Goal: Navigation & Orientation: Find specific page/section

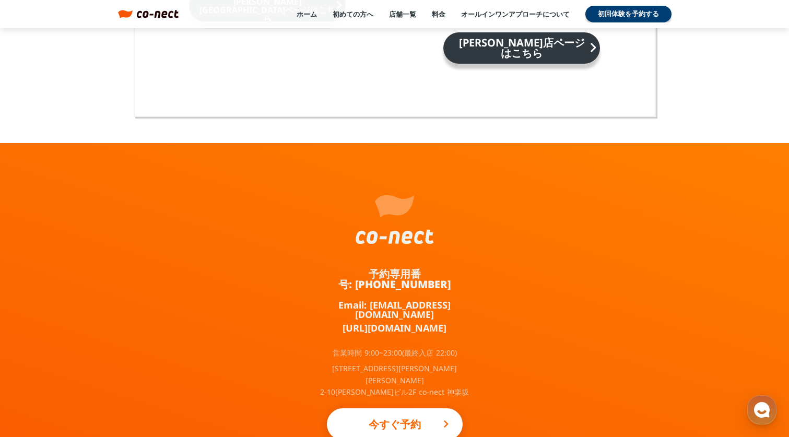
scroll to position [6899, 0]
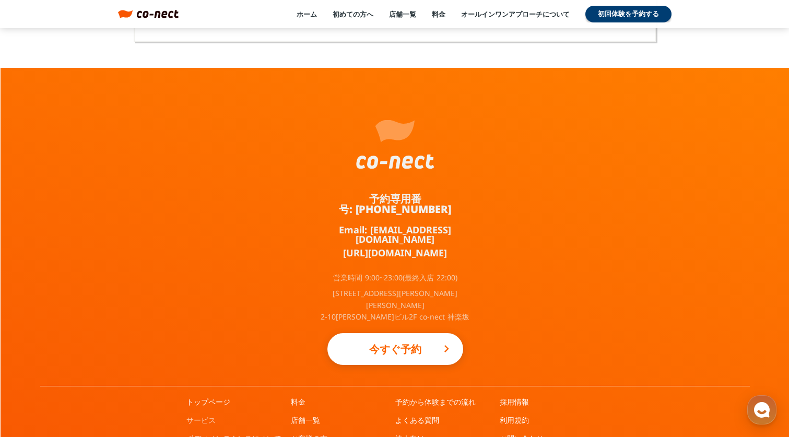
click at [206, 415] on link "サービス" at bounding box center [201, 420] width 29 height 10
